Goal: Transaction & Acquisition: Subscribe to service/newsletter

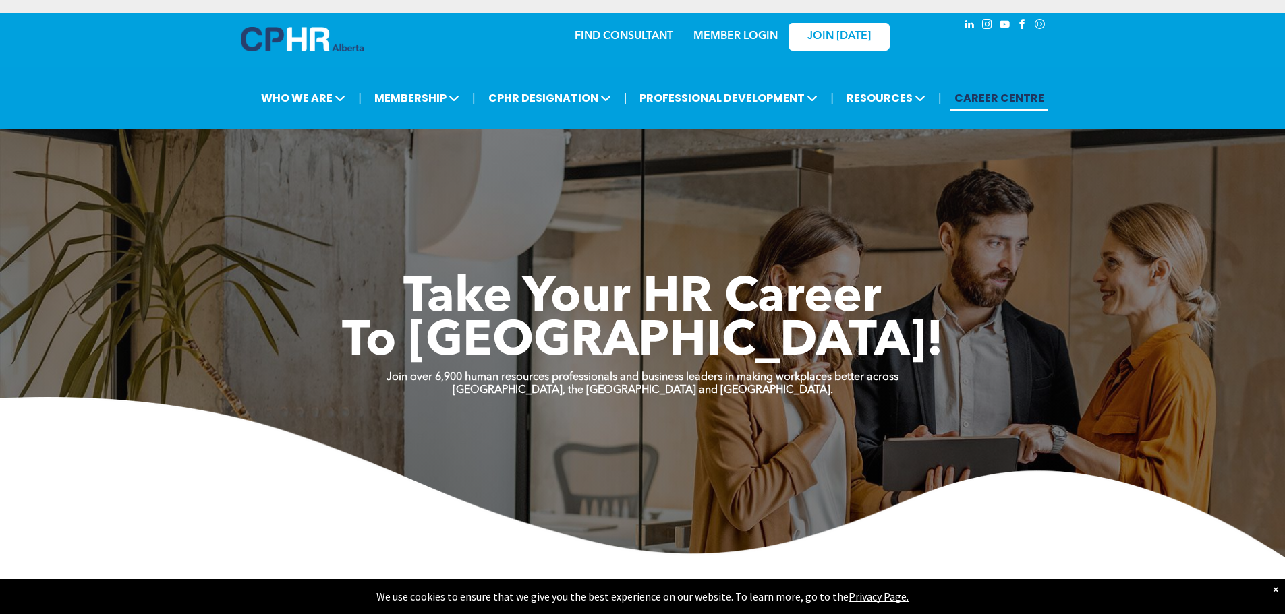
click at [714, 38] on link "MEMBER LOGIN" at bounding box center [735, 36] width 84 height 11
click at [842, 30] on span "JOIN [DATE]" at bounding box center [838, 36] width 63 height 13
click at [807, 40] on span "JOIN [DATE]" at bounding box center [838, 36] width 63 height 13
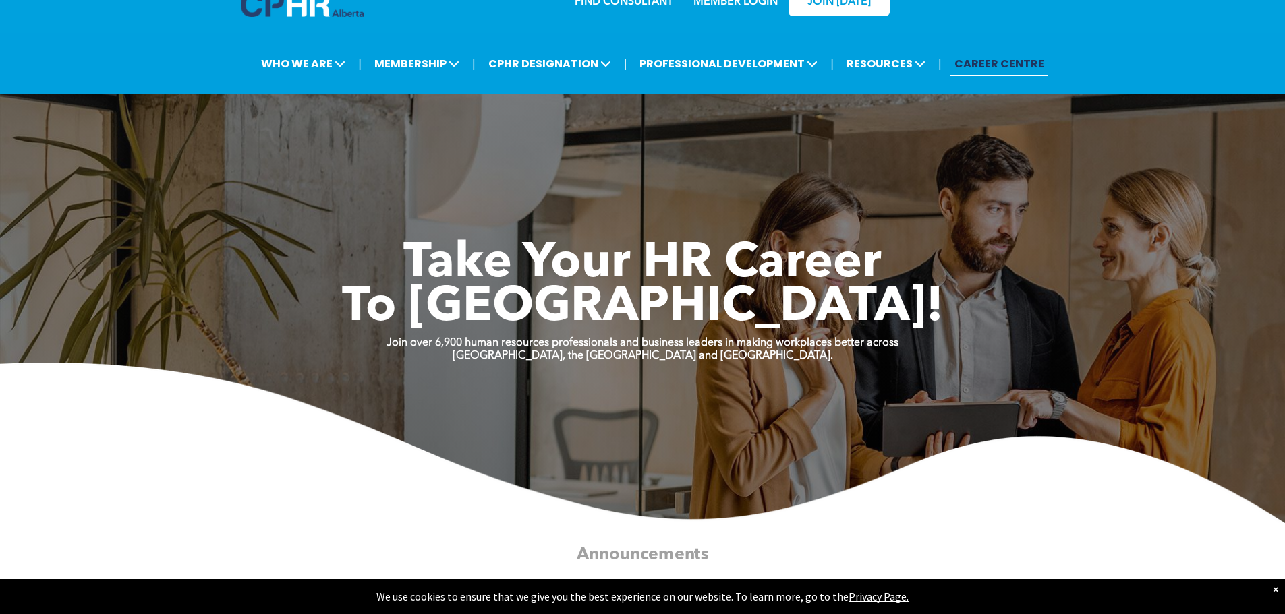
scroll to position [67, 0]
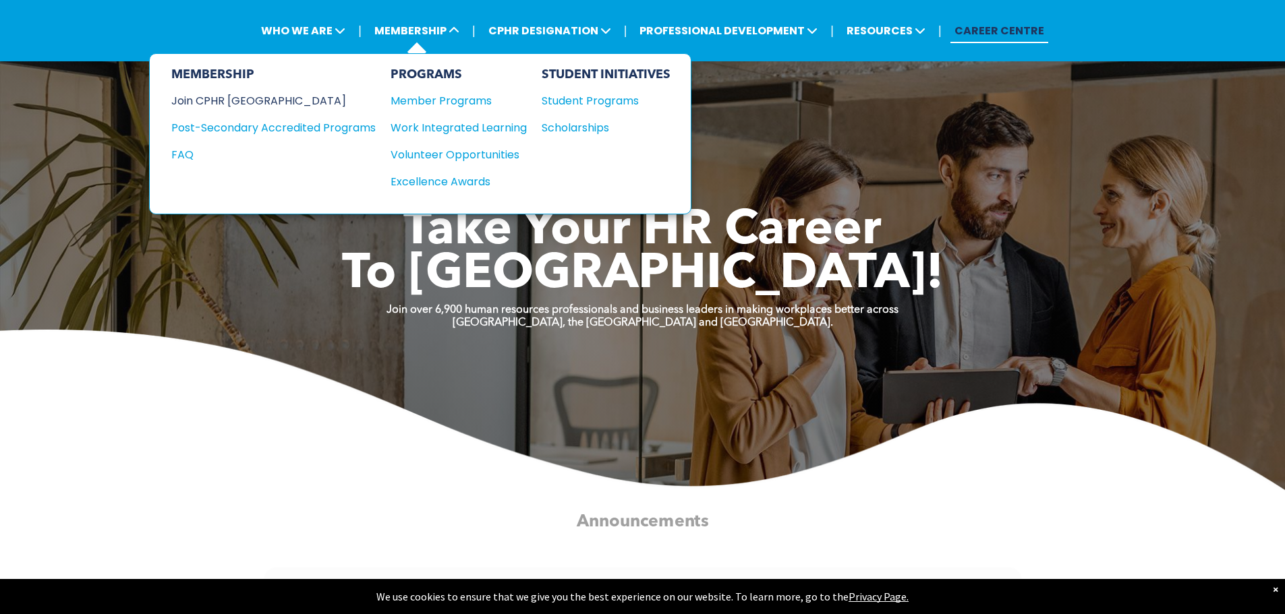
click at [268, 97] on div "Join CPHR [GEOGRAPHIC_DATA]" at bounding box center [263, 100] width 184 height 17
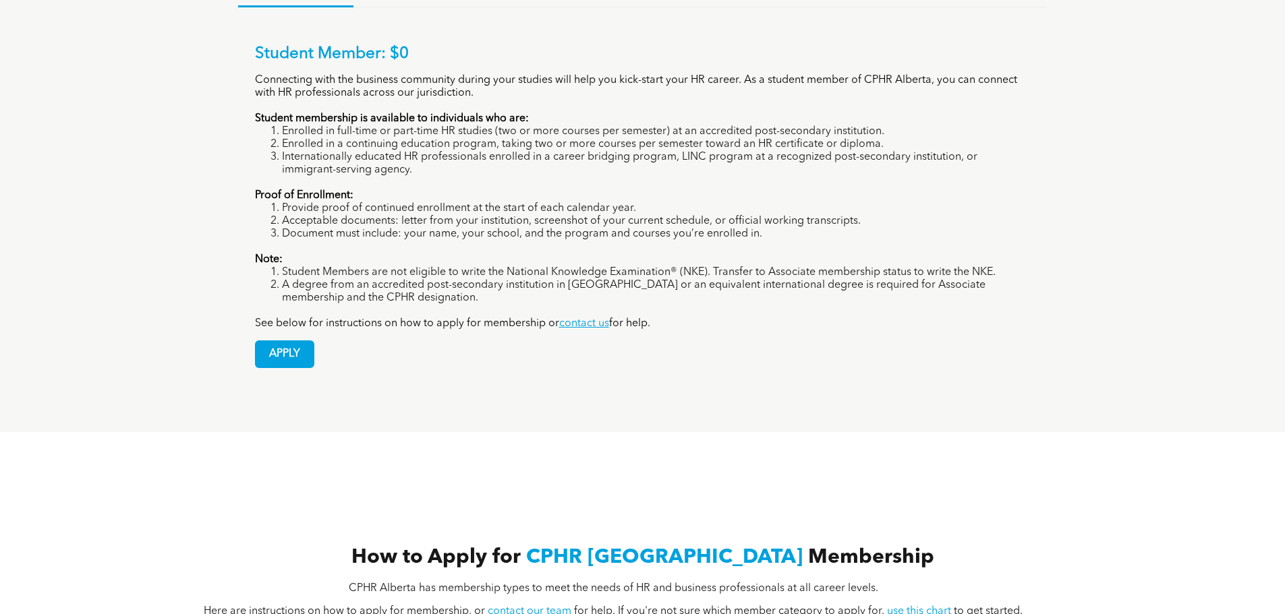
scroll to position [1147, 0]
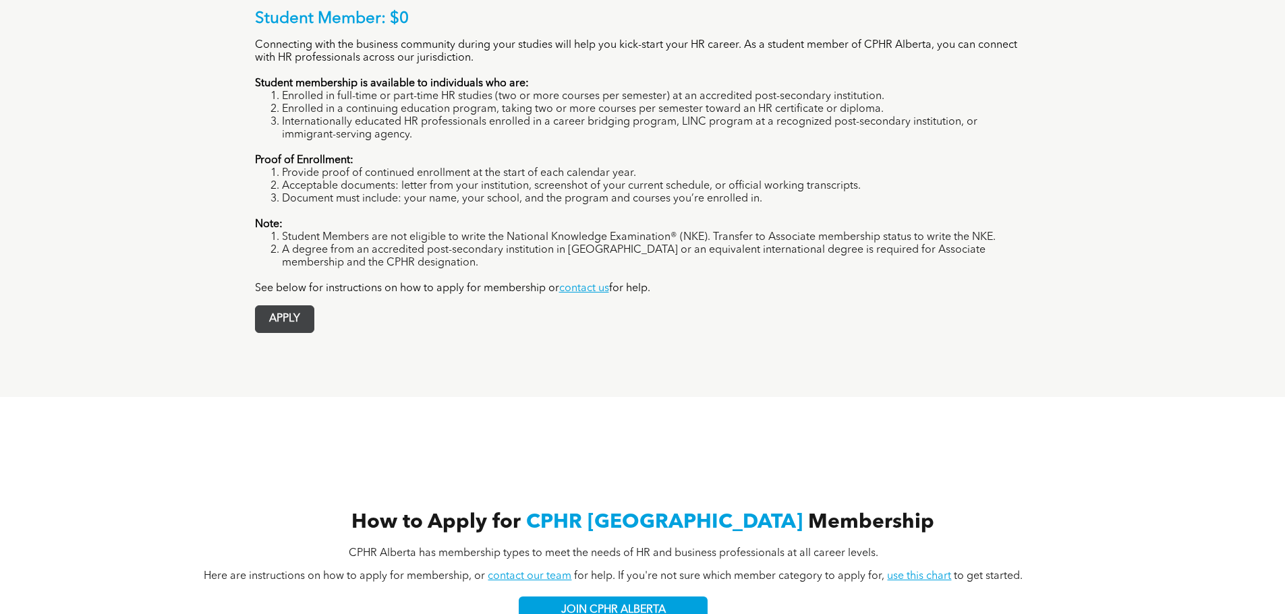
click at [287, 306] on span "APPLY" at bounding box center [285, 319] width 58 height 26
